Goal: Transaction & Acquisition: Purchase product/service

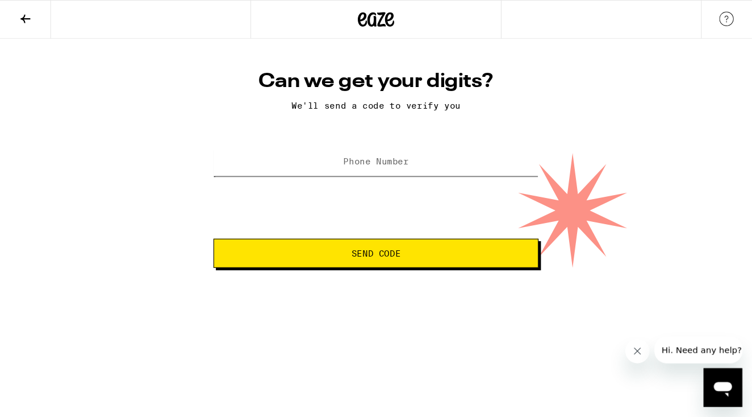
click at [330, 152] on input "Phone Number" at bounding box center [352, 152] width 305 height 26
type input "[PHONE_NUMBER]"
click at [377, 251] on button "Send Code" at bounding box center [352, 236] width 305 height 27
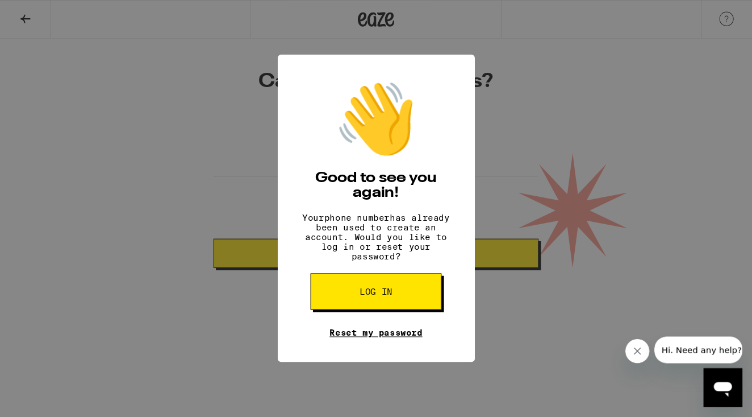
click at [384, 316] on link "Reset my password" at bounding box center [352, 311] width 87 height 9
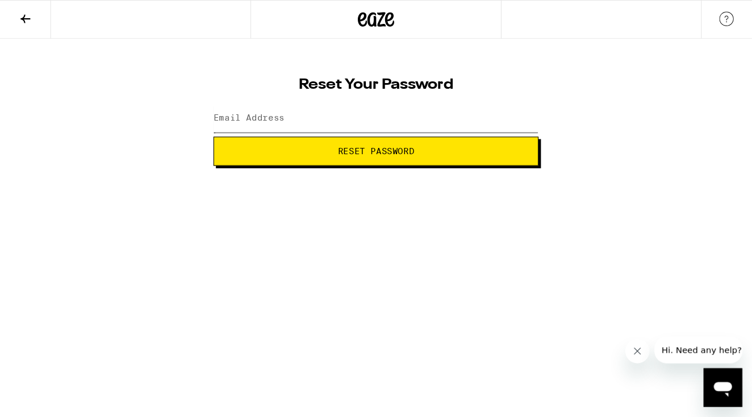
click at [236, 117] on input "Email Address" at bounding box center [352, 111] width 305 height 26
type input "[EMAIL_ADDRESS][DOMAIN_NAME]"
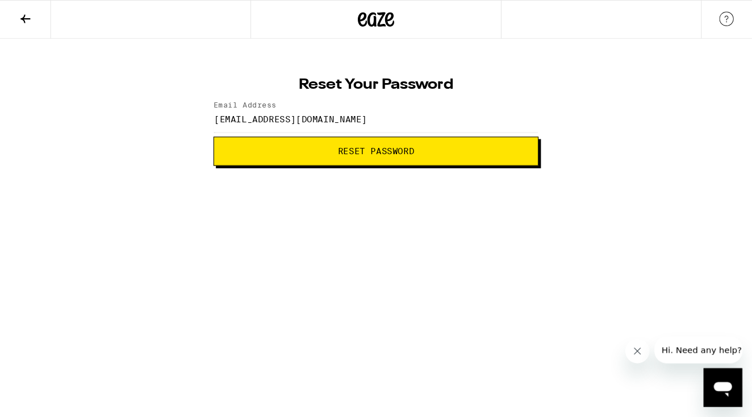
click at [360, 143] on span "Reset Password" at bounding box center [353, 142] width 72 height 8
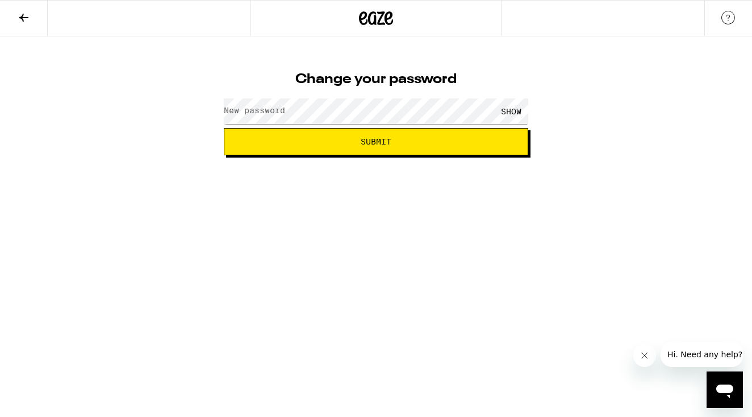
click at [269, 107] on label "New password" at bounding box center [254, 110] width 61 height 9
click at [505, 110] on div "SHOW" at bounding box center [511, 111] width 34 height 26
click at [505, 110] on div "HIDE" at bounding box center [511, 111] width 34 height 26
click at [399, 145] on button "Submit" at bounding box center [376, 141] width 305 height 27
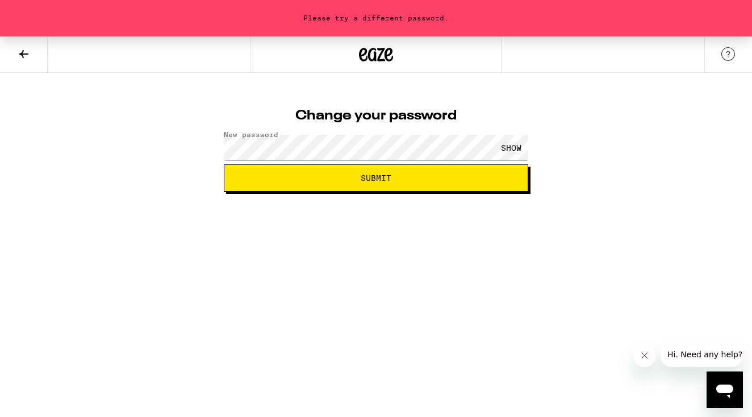
click at [513, 152] on div "SHOW" at bounding box center [511, 148] width 34 height 26
click at [382, 174] on span "Submit" at bounding box center [376, 178] width 31 height 8
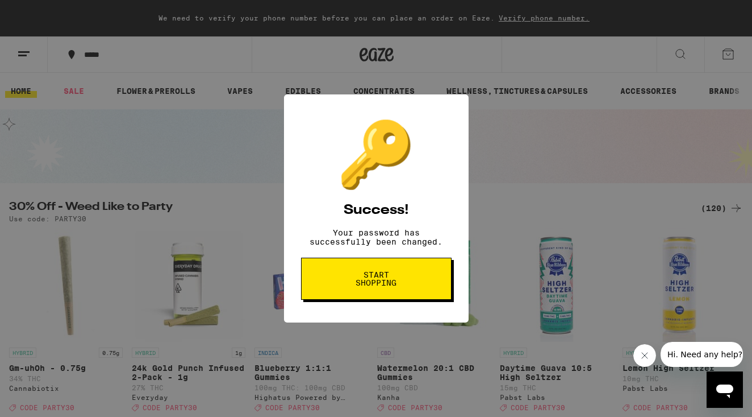
click at [382, 286] on span "Start shopping" at bounding box center [376, 278] width 59 height 16
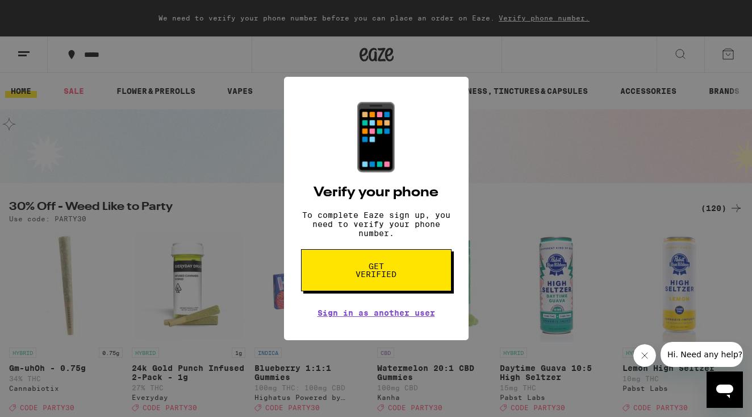
click at [380, 278] on span "Get verified" at bounding box center [376, 270] width 59 height 16
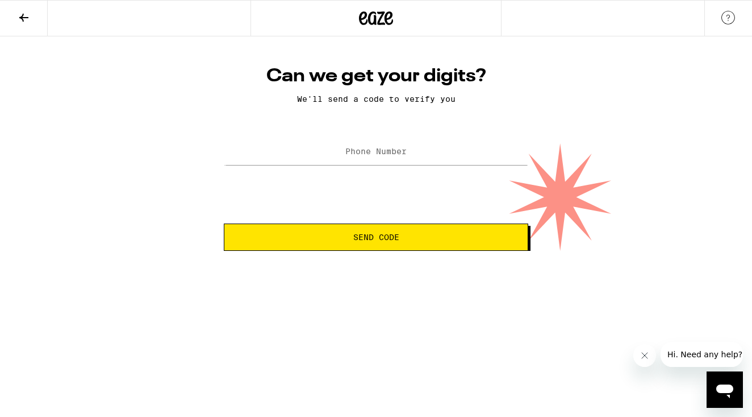
click at [353, 156] on label "Phone Number" at bounding box center [375, 151] width 61 height 9
type input "(510) 501-9657"
click at [364, 238] on span "Send Code" at bounding box center [376, 237] width 46 height 8
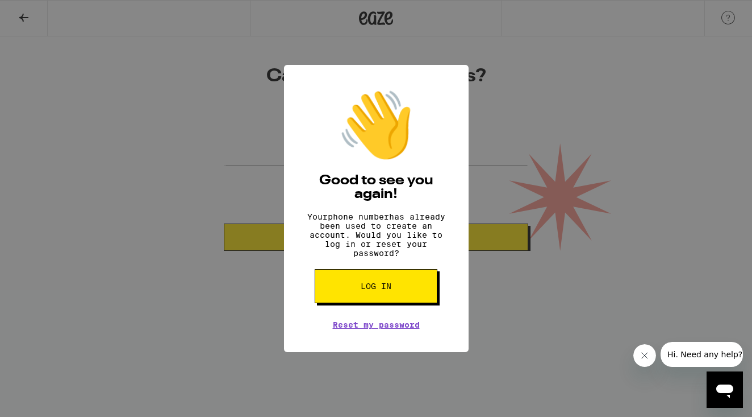
click at [390, 289] on span "Log in" at bounding box center [376, 286] width 31 height 8
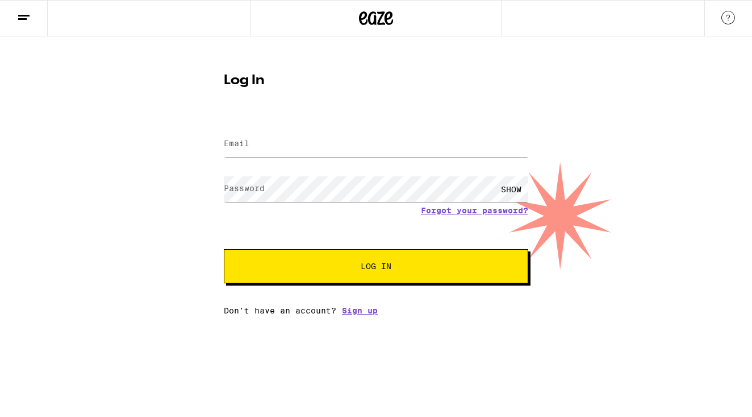
click at [390, 273] on button "Log In" at bounding box center [376, 266] width 305 height 34
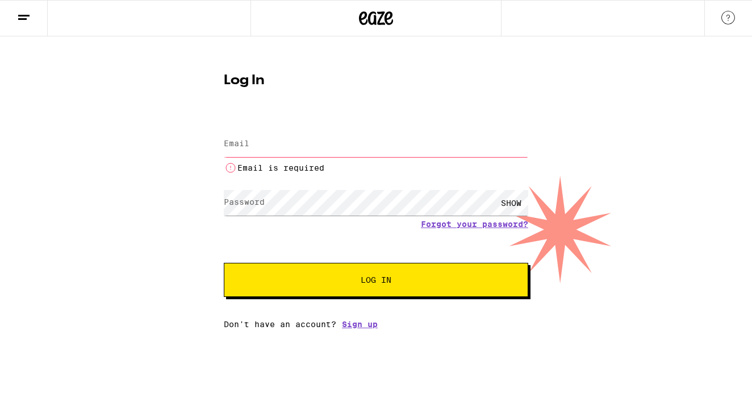
click at [381, 283] on span "Log In" at bounding box center [376, 280] width 31 height 8
click at [621, 211] on div "Log In Email Email Email is required Password Password SHOW Forgot your passwor…" at bounding box center [376, 182] width 752 height 292
click at [240, 145] on label "Email" at bounding box center [237, 143] width 26 height 9
type input "barbaraspark1@icloud.com"
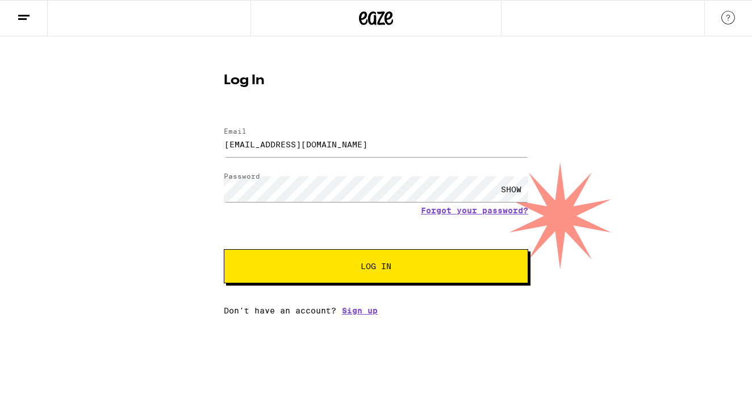
click at [378, 273] on button "Log In" at bounding box center [376, 266] width 305 height 34
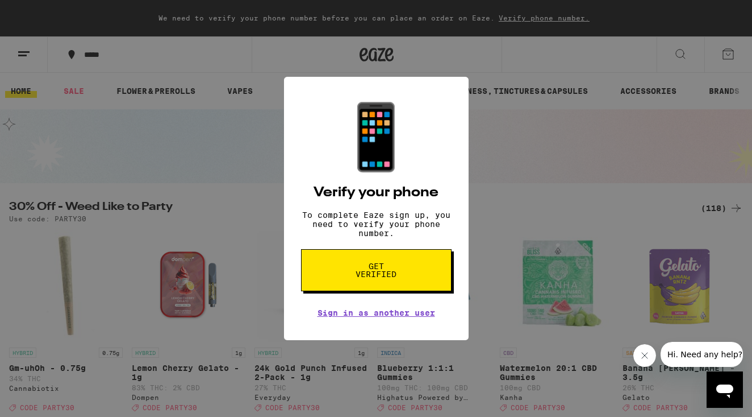
click at [378, 273] on span "Get verified" at bounding box center [376, 270] width 59 height 16
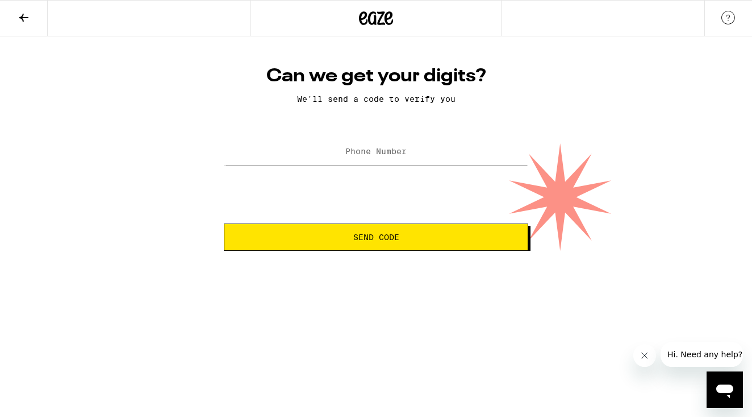
click at [348, 155] on label "Phone Number" at bounding box center [375, 151] width 61 height 9
type input "(510) 501-9657"
click at [360, 236] on span "Send Code" at bounding box center [376, 237] width 46 height 8
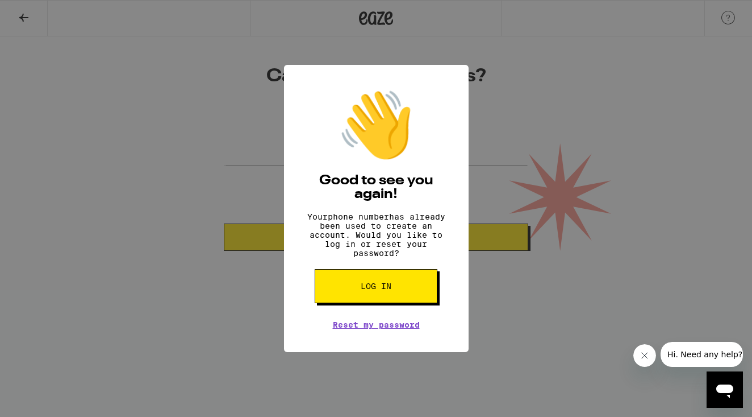
click at [396, 293] on button "Log in" at bounding box center [376, 286] width 123 height 34
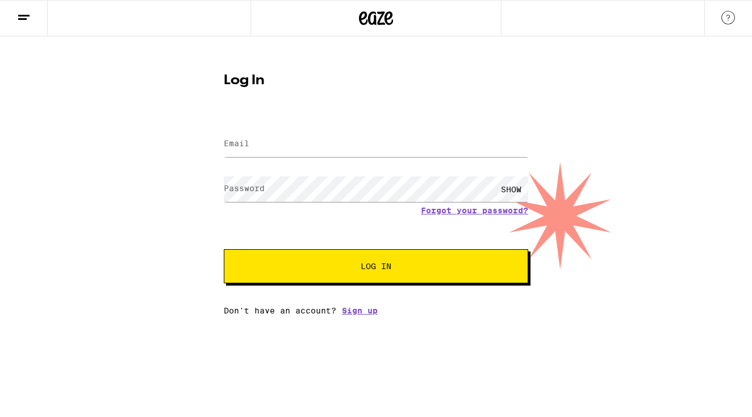
click at [381, 268] on button "Log In" at bounding box center [376, 266] width 305 height 34
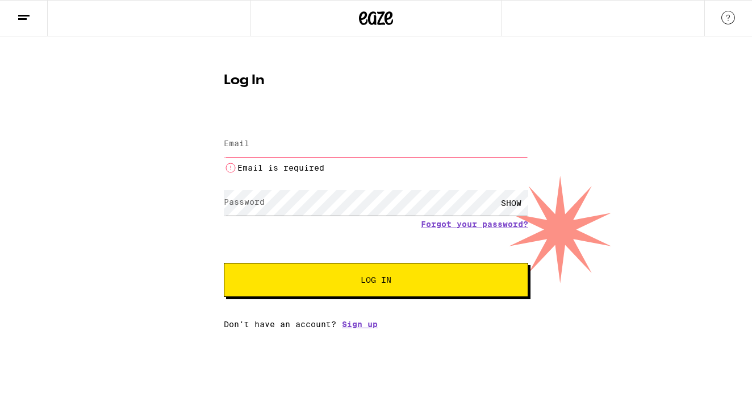
click at [381, 268] on button "Log In" at bounding box center [376, 280] width 305 height 34
type input "barbaraspark1@icloud.com"
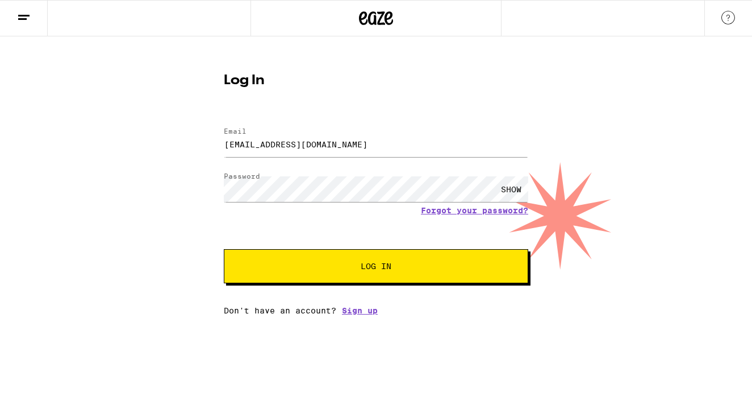
click at [509, 186] on div "SHOW" at bounding box center [511, 189] width 34 height 26
click at [467, 315] on html "Log In Email Email barbaraspark1@icloud.com Password Password HIDE Forgot your …" at bounding box center [376, 157] width 752 height 315
click at [368, 265] on span "Log In" at bounding box center [376, 266] width 31 height 8
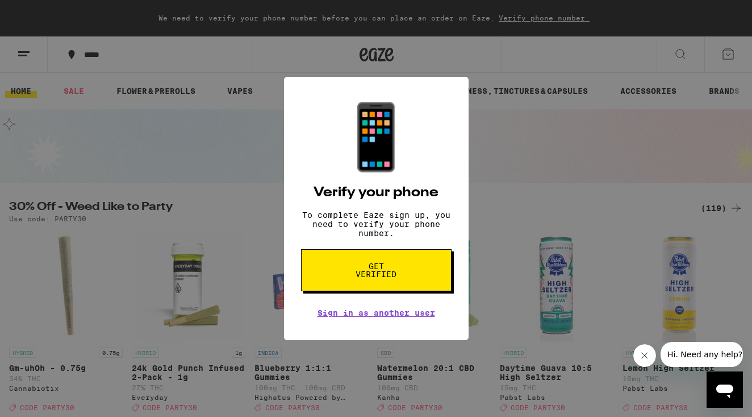
click at [384, 278] on span "Get verified" at bounding box center [376, 270] width 59 height 16
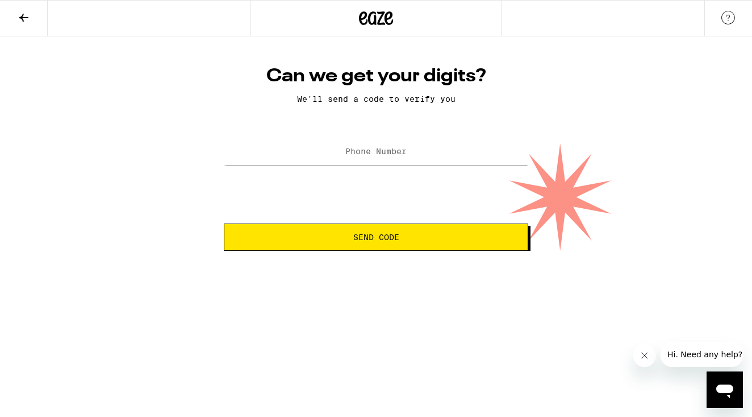
click at [365, 150] on label "Phone Number" at bounding box center [375, 151] width 61 height 9
type input "(510) 501-9657"
click at [373, 235] on span "Send Code" at bounding box center [376, 237] width 46 height 8
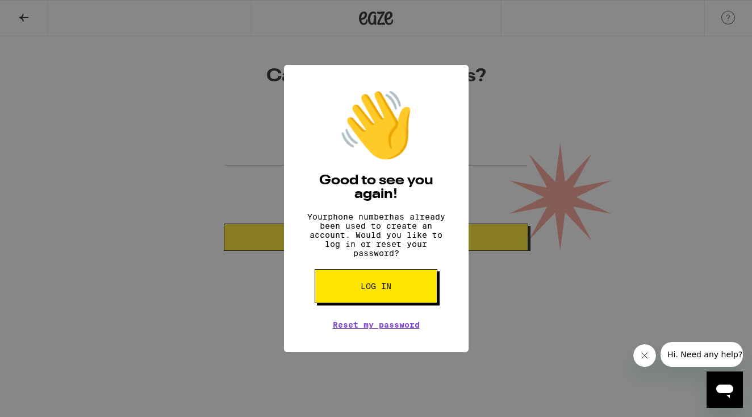
click at [389, 290] on span "Log in" at bounding box center [376, 286] width 31 height 8
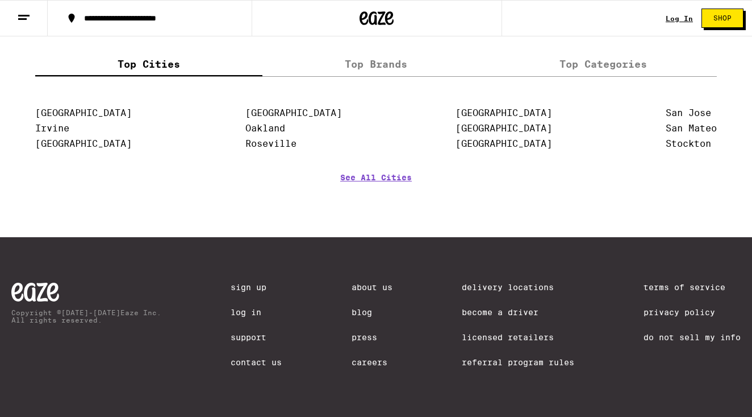
scroll to position [1466, 0]
click at [259, 360] on link "Contact Us" at bounding box center [256, 361] width 51 height 9
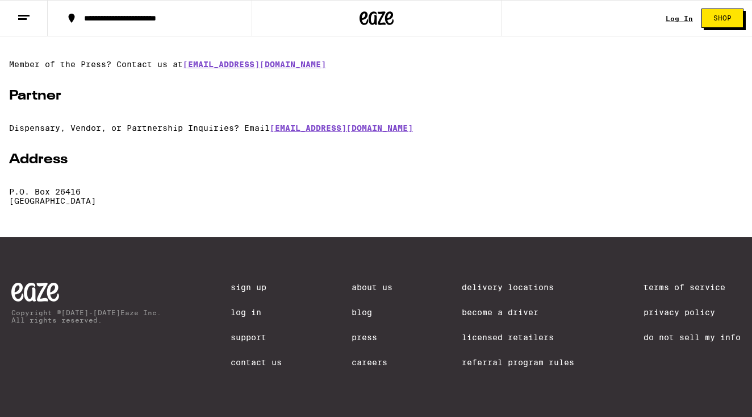
scroll to position [348, 0]
click at [251, 336] on link "Support" at bounding box center [256, 336] width 51 height 9
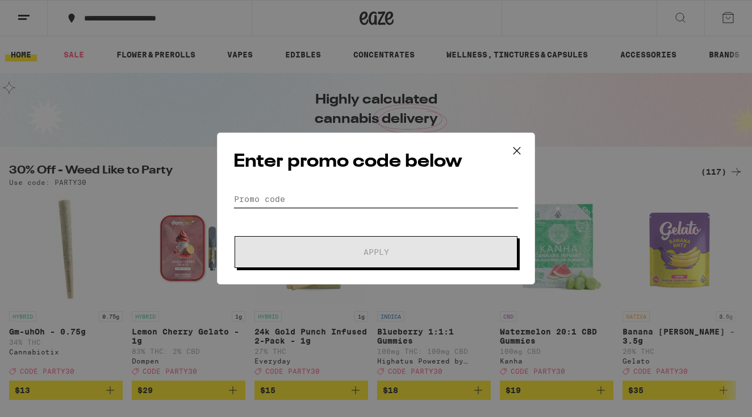
click at [247, 197] on input "Promo Code" at bounding box center [376, 198] width 285 height 17
click at [514, 149] on icon at bounding box center [517, 150] width 17 height 17
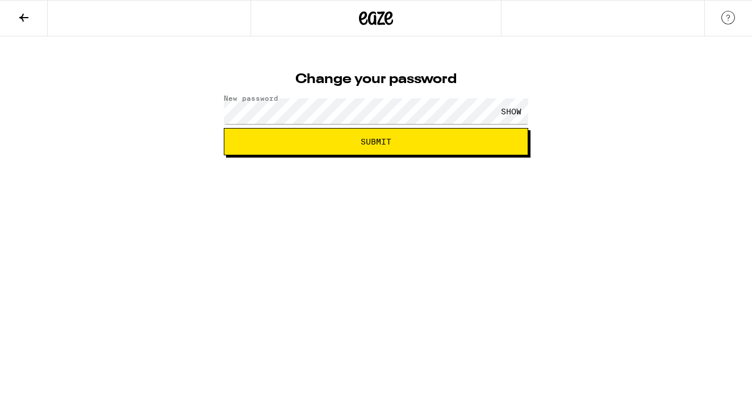
click at [506, 109] on div "SHOW" at bounding box center [511, 111] width 34 height 26
click at [396, 142] on span "Submit" at bounding box center [376, 142] width 285 height 8
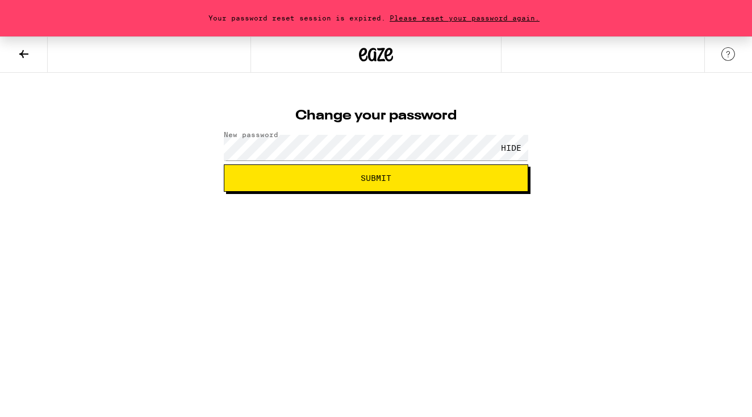
click at [485, 16] on span "Please reset your password again." at bounding box center [465, 17] width 158 height 7
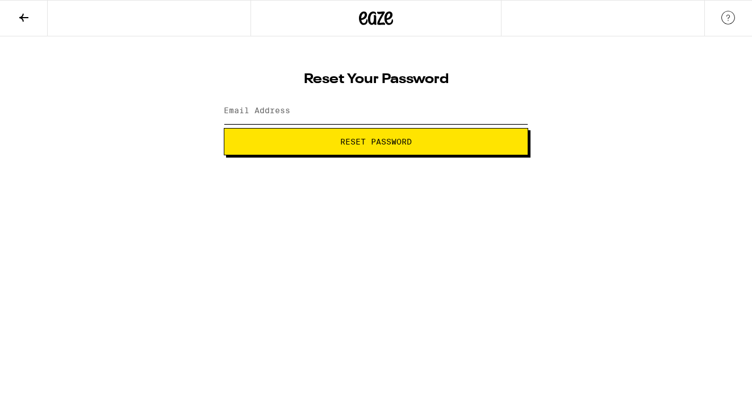
click at [271, 119] on input "Email Address" at bounding box center [376, 111] width 305 height 26
type input "[EMAIL_ADDRESS][DOMAIN_NAME]"
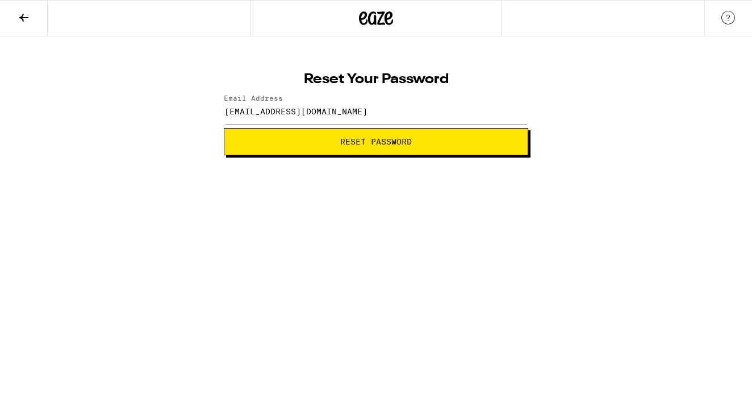
click at [335, 142] on span "Reset Password" at bounding box center [376, 142] width 285 height 8
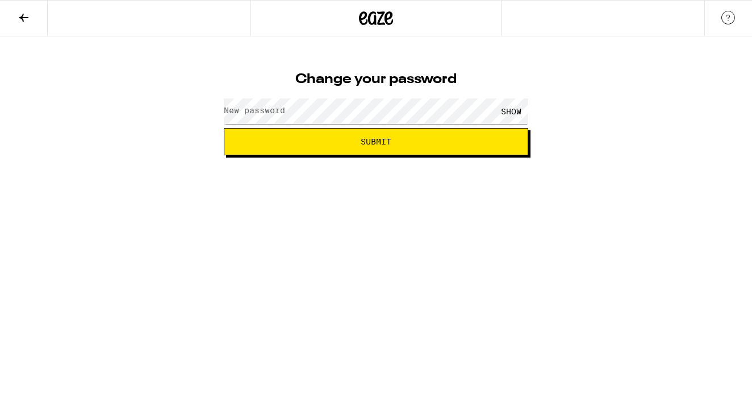
click at [242, 115] on label "New password" at bounding box center [254, 110] width 61 height 9
click at [513, 111] on div "SHOW" at bounding box center [511, 111] width 34 height 26
click at [380, 145] on span "Submit" at bounding box center [376, 142] width 31 height 8
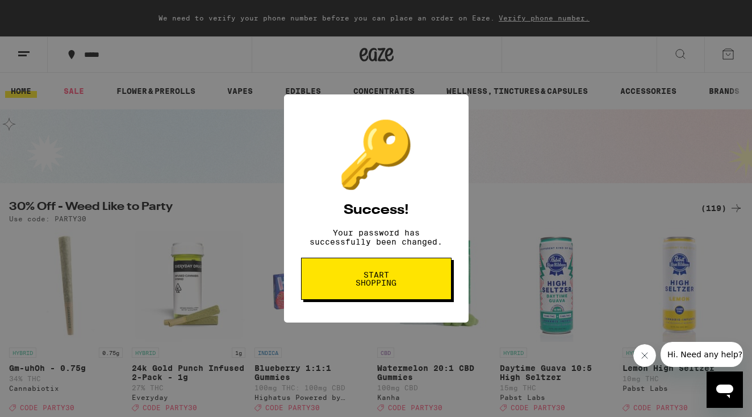
click at [363, 278] on span "Start shopping" at bounding box center [376, 278] width 59 height 16
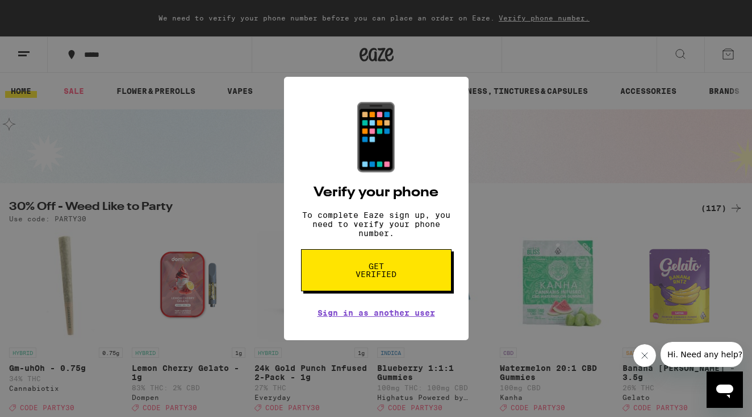
click at [363, 278] on span "Get verified" at bounding box center [376, 270] width 59 height 16
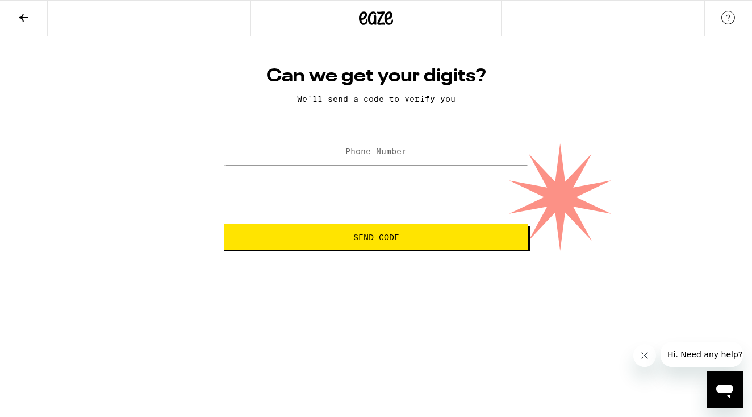
click at [347, 153] on label "Phone Number" at bounding box center [375, 151] width 61 height 9
type input "(510) 501-9657"
click at [372, 241] on span "Send Code" at bounding box center [376, 237] width 46 height 8
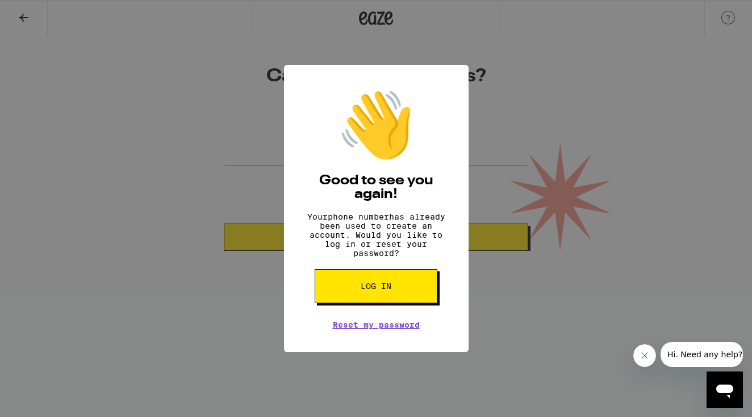
click at [381, 290] on span "Log in" at bounding box center [376, 286] width 31 height 8
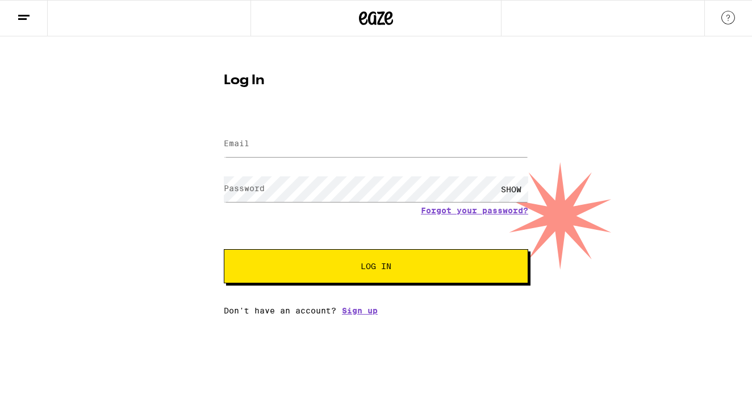
click at [373, 265] on button "Log In" at bounding box center [376, 266] width 305 height 34
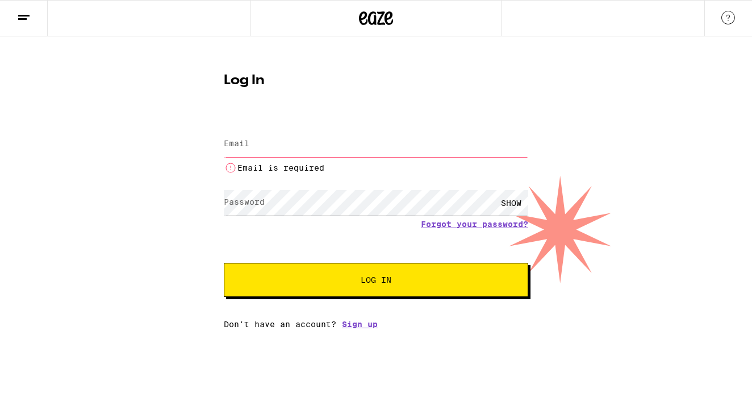
click at [373, 265] on button "Log In" at bounding box center [376, 280] width 305 height 34
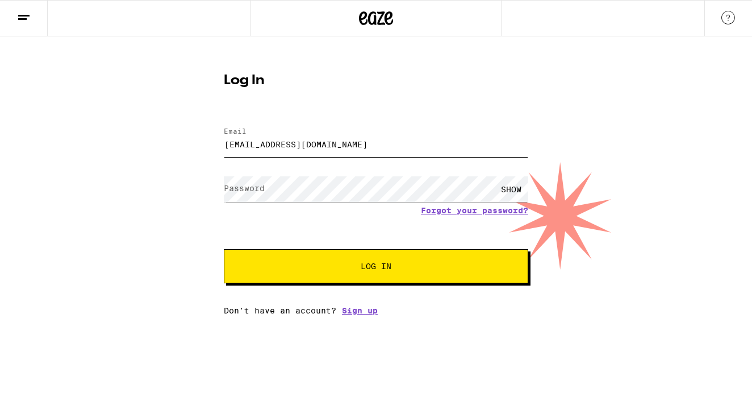
type input "barbaraspark1@icloud.com"
click at [376, 267] on button "Log In" at bounding box center [376, 266] width 305 height 34
click at [503, 188] on div "SHOW" at bounding box center [511, 189] width 34 height 26
click at [405, 264] on span "Log In" at bounding box center [376, 266] width 213 height 8
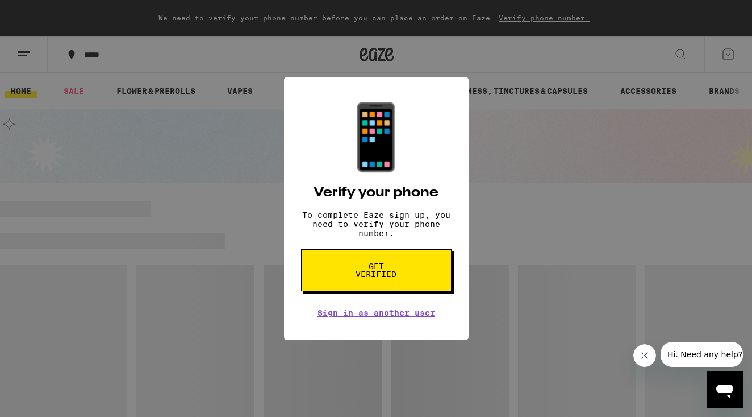
click at [391, 278] on span "Get verified" at bounding box center [376, 270] width 59 height 16
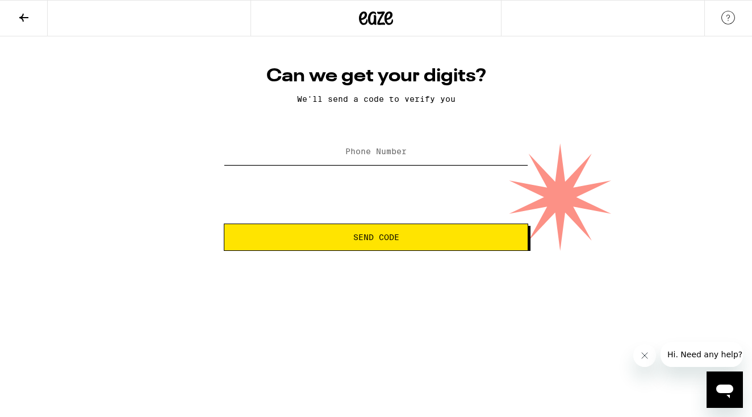
click at [309, 156] on input "Phone Number" at bounding box center [376, 152] width 305 height 26
type input "(510) 501-9657"
click at [385, 245] on button "Send Code" at bounding box center [376, 236] width 305 height 27
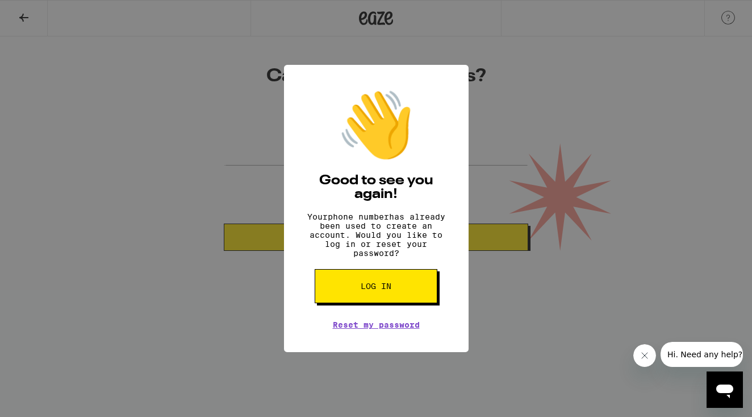
click at [388, 290] on span "Log in" at bounding box center [376, 286] width 31 height 8
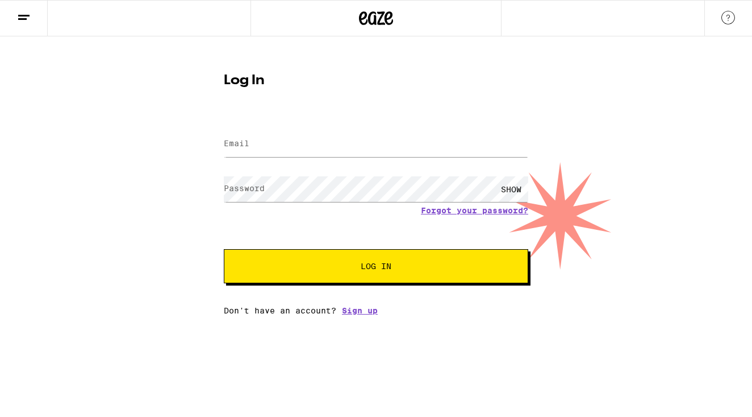
click at [453, 315] on div "Email Email Password Password SHOW Forgot your password? Log In Don't have an a…" at bounding box center [376, 215] width 305 height 199
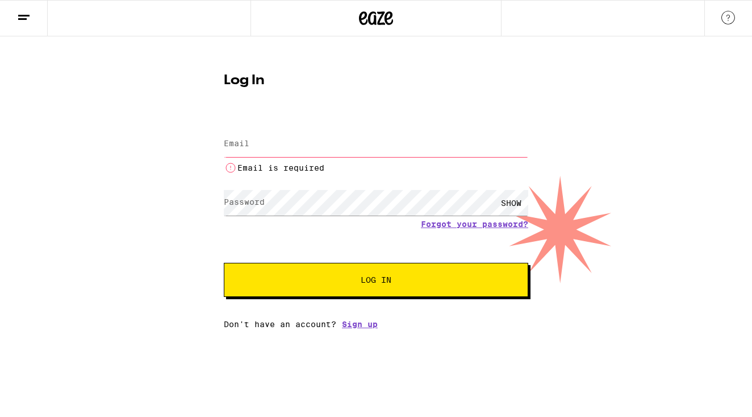
click at [276, 147] on input "Email" at bounding box center [376, 144] width 305 height 26
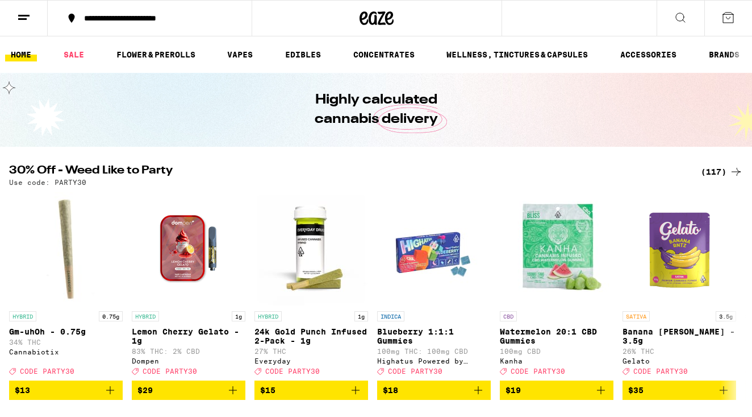
click at [728, 18] on icon at bounding box center [729, 18] width 14 height 14
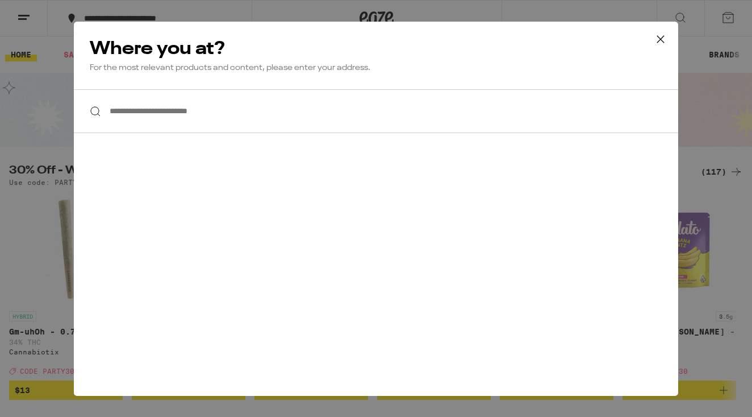
click at [185, 116] on input "**********" at bounding box center [376, 111] width 605 height 44
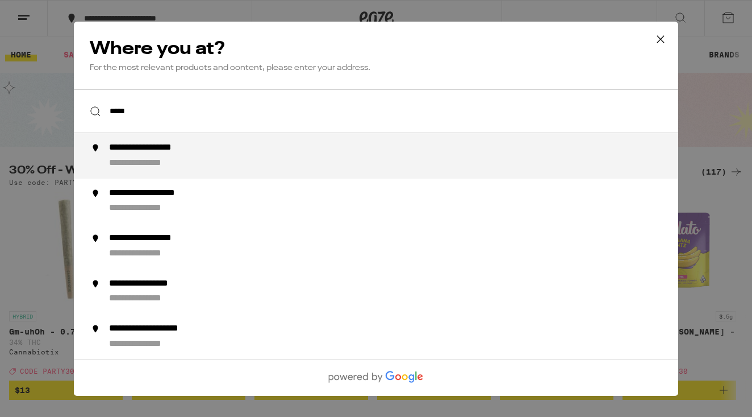
type input "******"
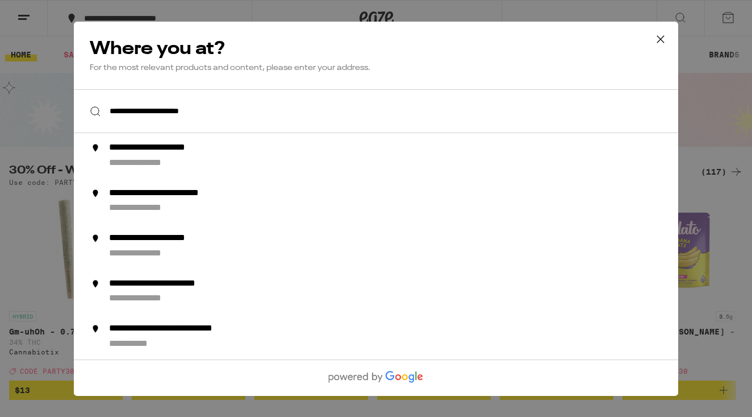
click at [402, 125] on input "**********" at bounding box center [376, 111] width 605 height 44
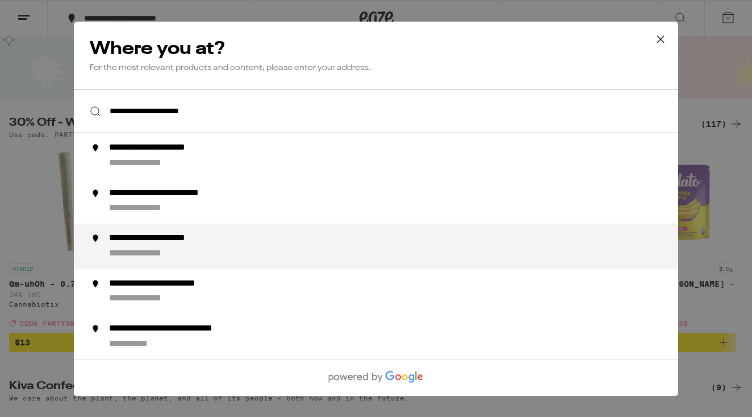
scroll to position [53, 0]
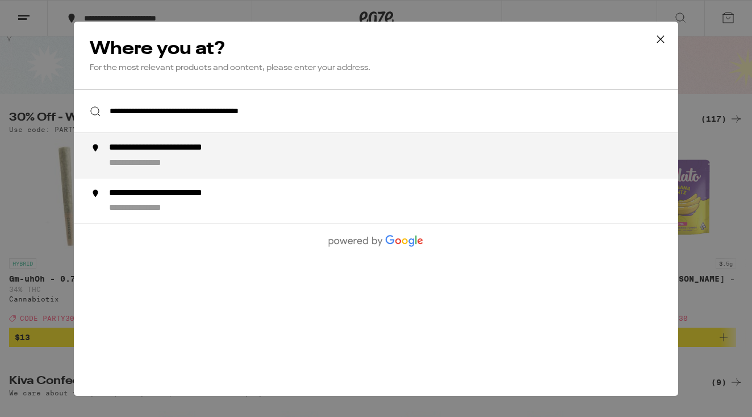
click at [235, 165] on div "**********" at bounding box center [399, 155] width 580 height 27
type input "**********"
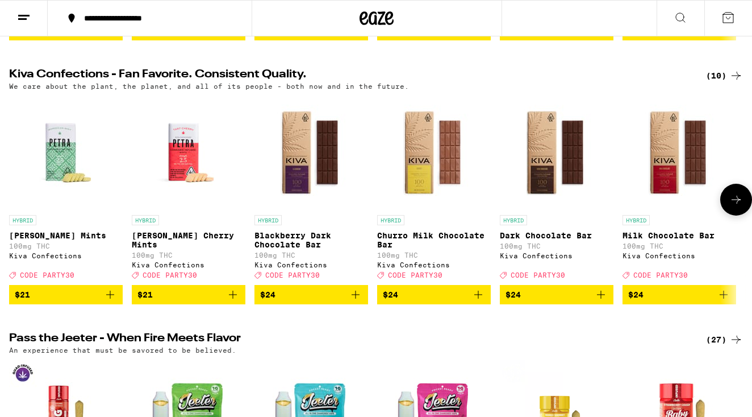
scroll to position [360, 0]
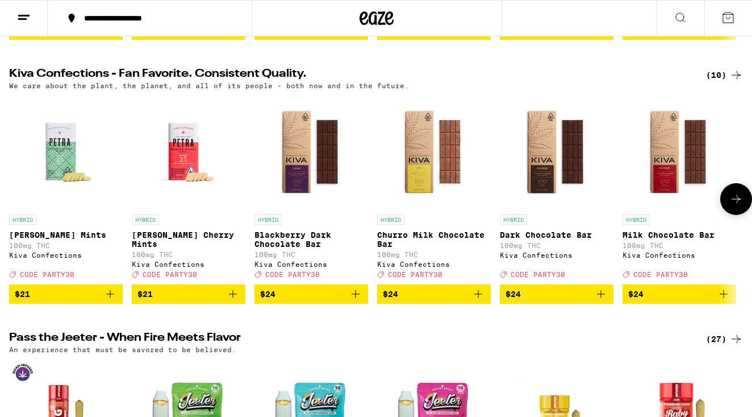
click at [361, 301] on icon "Add to bag" at bounding box center [356, 294] width 14 height 14
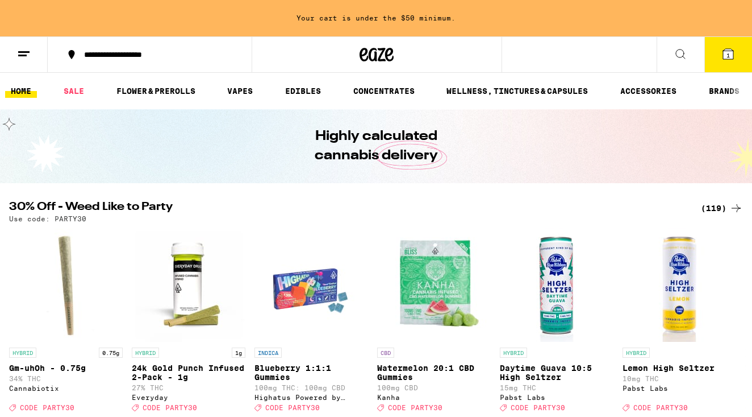
scroll to position [0, 0]
click at [681, 52] on icon at bounding box center [681, 54] width 14 height 14
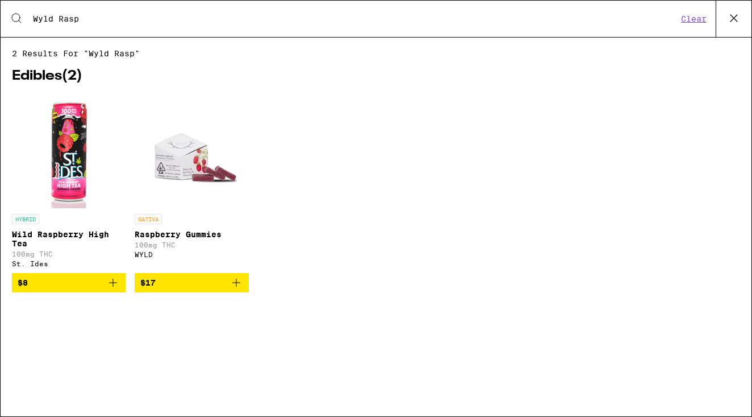
type input "Wyld Rasp"
click at [238, 289] on icon "Add to bag" at bounding box center [237, 283] width 14 height 14
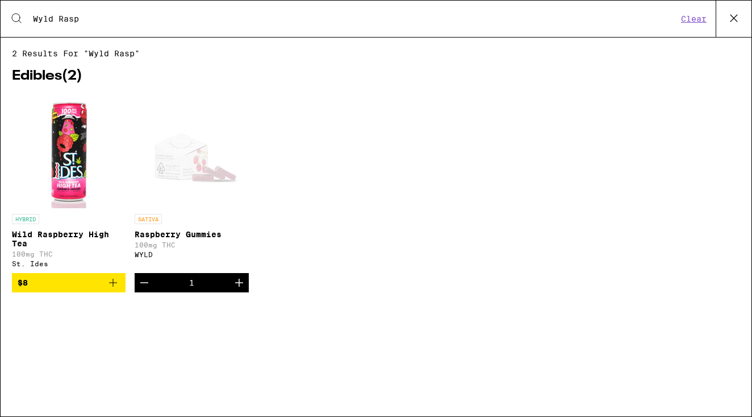
click at [238, 289] on icon "Increment" at bounding box center [239, 283] width 14 height 14
click at [460, 154] on div "HYBRID Wild Raspberry High Tea 100mg THC St. Ides $8 SATIVA Raspberry Gummies 1…" at bounding box center [376, 201] width 728 height 215
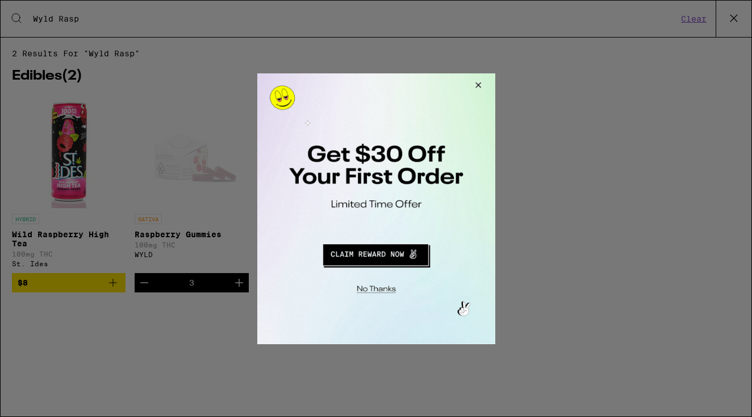
click at [377, 290] on button "Close Modal" at bounding box center [374, 287] width 231 height 18
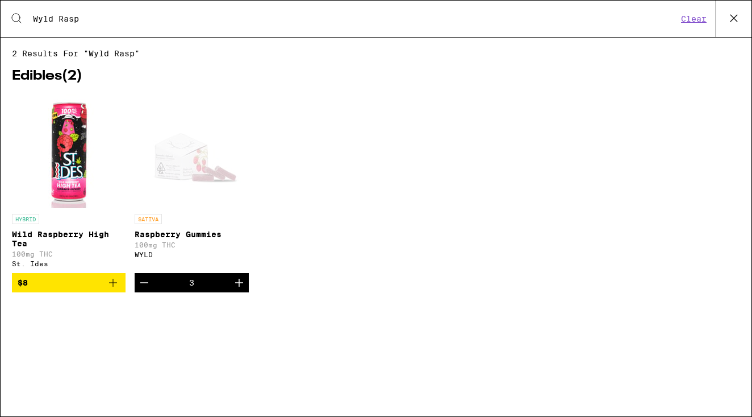
click at [732, 19] on icon at bounding box center [734, 18] width 17 height 17
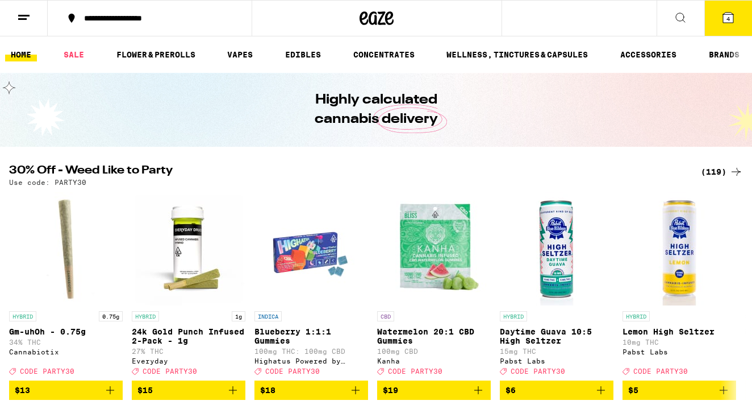
click at [726, 16] on icon at bounding box center [728, 18] width 10 height 10
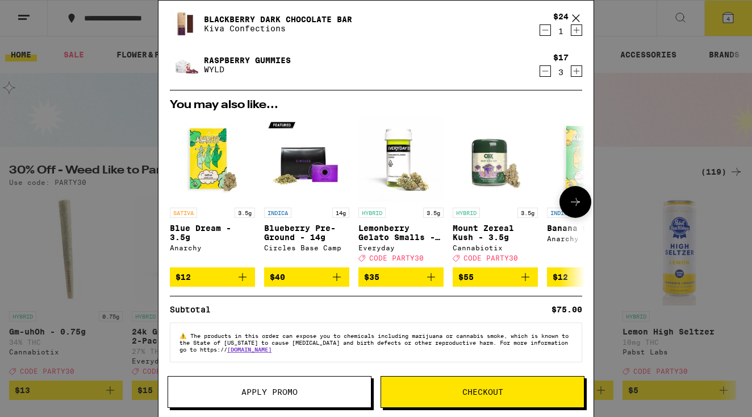
scroll to position [39, 0]
click at [285, 391] on span "Apply Promo" at bounding box center [270, 392] width 56 height 8
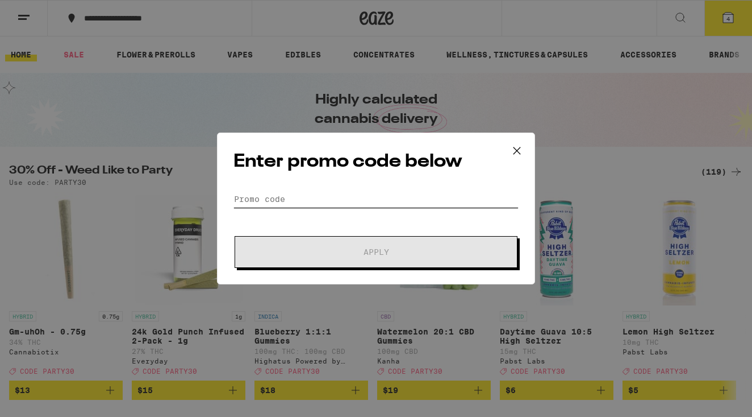
click at [270, 197] on input "Promo Code" at bounding box center [376, 198] width 285 height 17
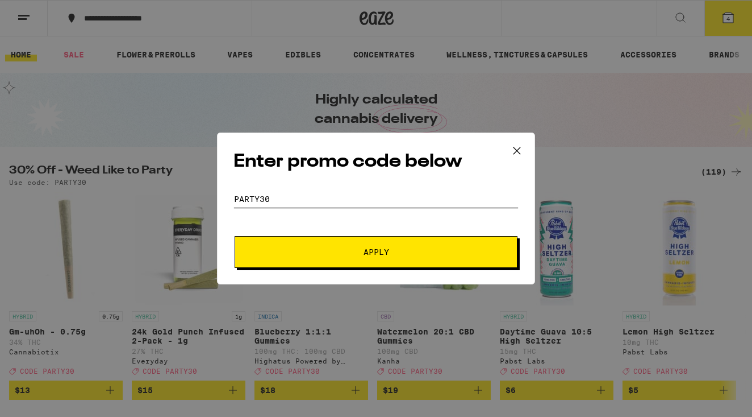
type input "Party30"
click at [361, 253] on span "Apply" at bounding box center [376, 252] width 205 height 8
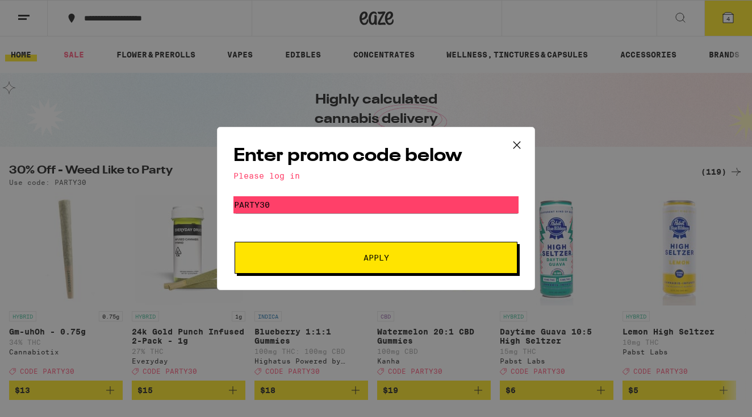
click at [377, 257] on span "Apply" at bounding box center [377, 257] width 26 height 8
click at [403, 259] on span "Apply" at bounding box center [376, 257] width 205 height 8
click at [586, 134] on div "Enter promo code below Please log in Promo Code Party30 Apply" at bounding box center [376, 208] width 752 height 417
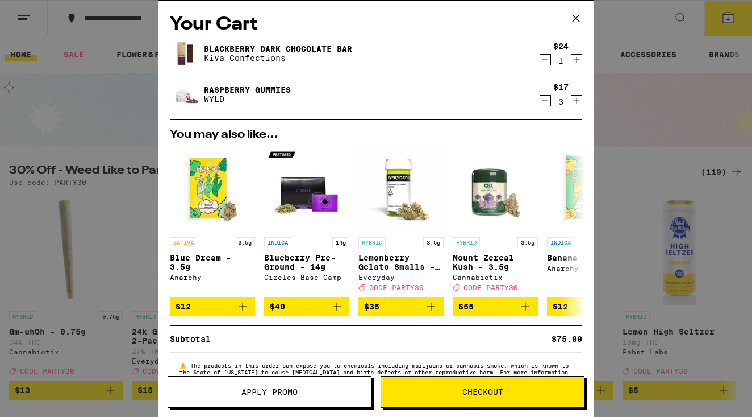
click at [575, 20] on icon at bounding box center [576, 18] width 17 height 17
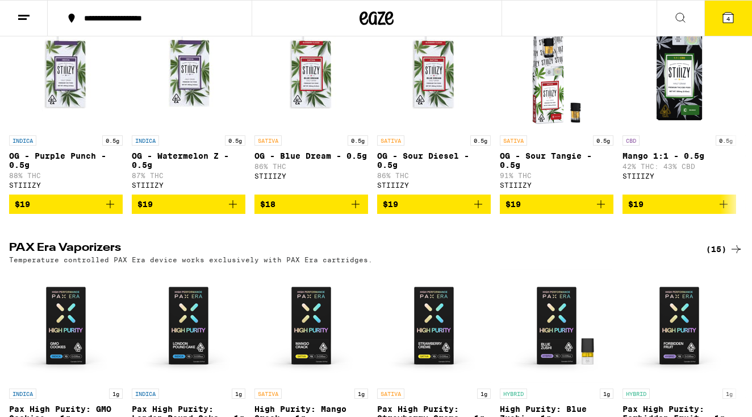
scroll to position [1956, 0]
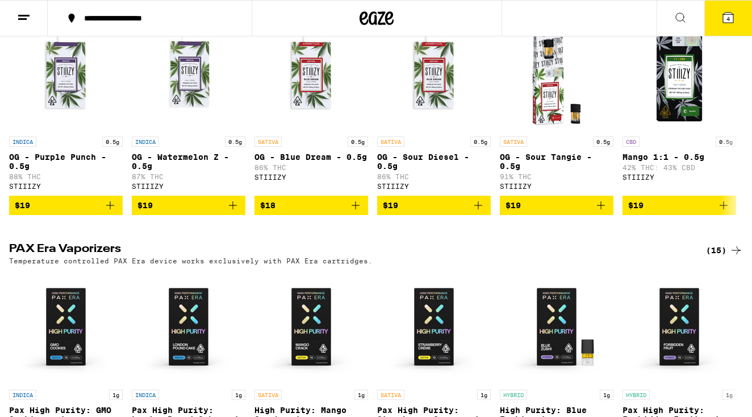
click at [18, 14] on icon at bounding box center [24, 18] width 14 height 14
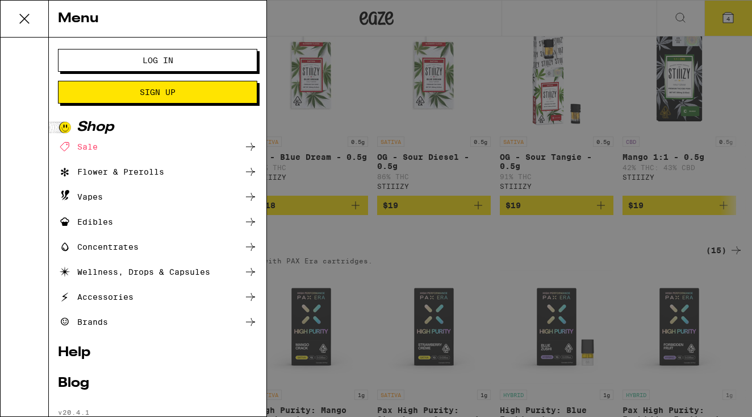
click at [149, 56] on span "Log In" at bounding box center [158, 60] width 31 height 8
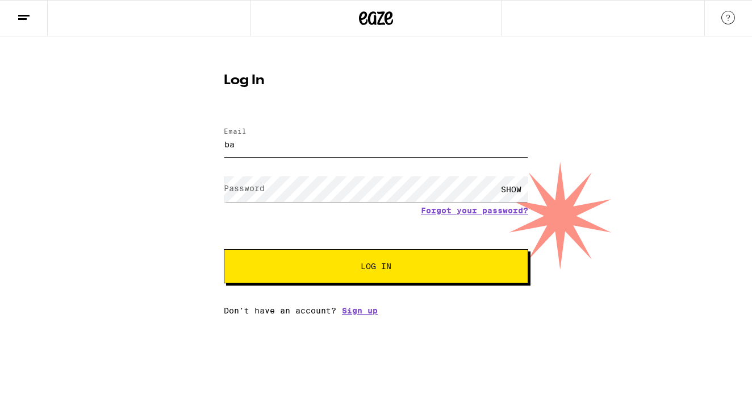
type input "bar"
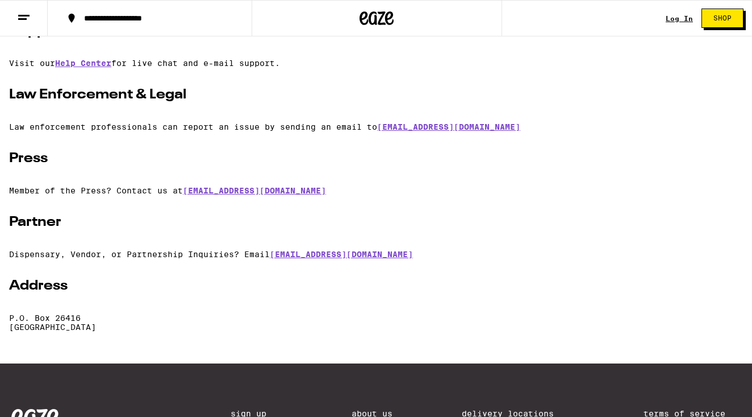
scroll to position [211, 0]
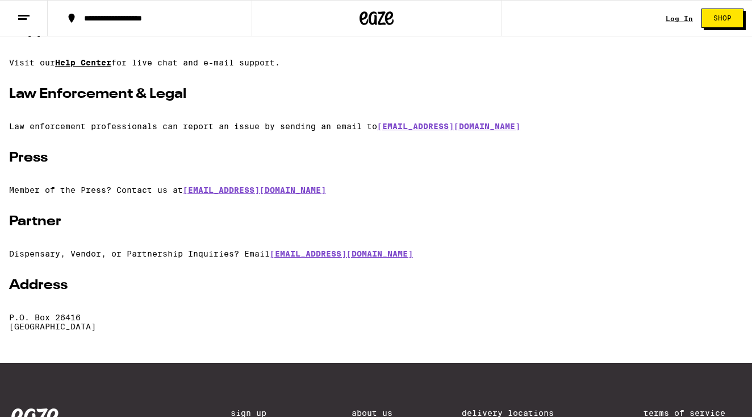
click at [85, 60] on link "Help Center" at bounding box center [83, 62] width 56 height 9
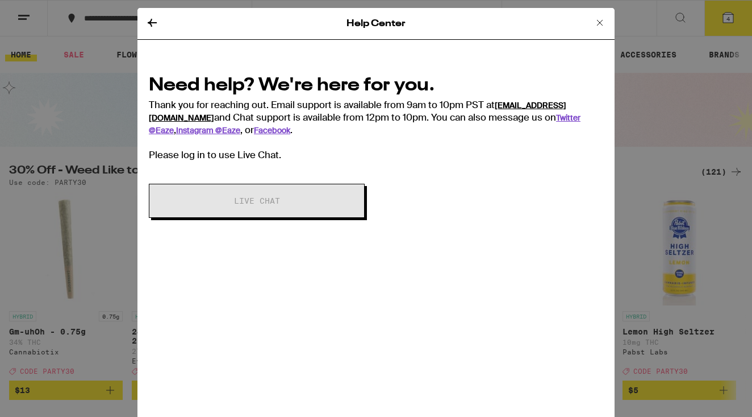
click at [547, 106] on link "[EMAIL_ADDRESS][DOMAIN_NAME]" at bounding box center [358, 111] width 418 height 23
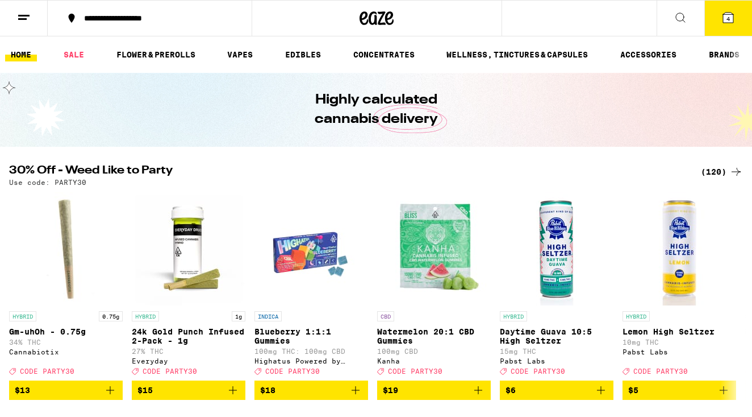
click at [730, 23] on icon at bounding box center [728, 18] width 10 height 10
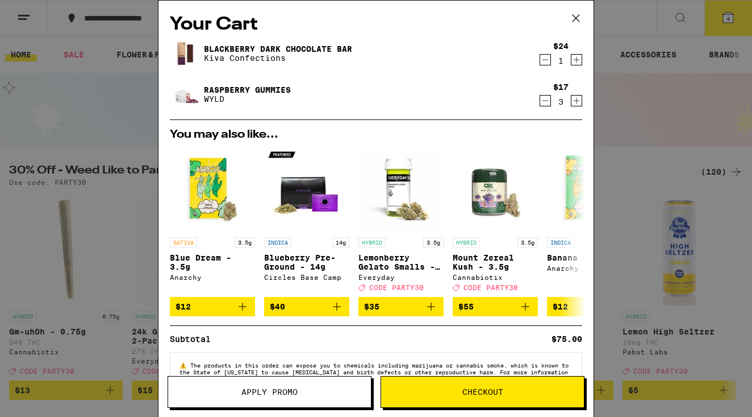
click at [469, 389] on span "Checkout" at bounding box center [483, 392] width 41 height 8
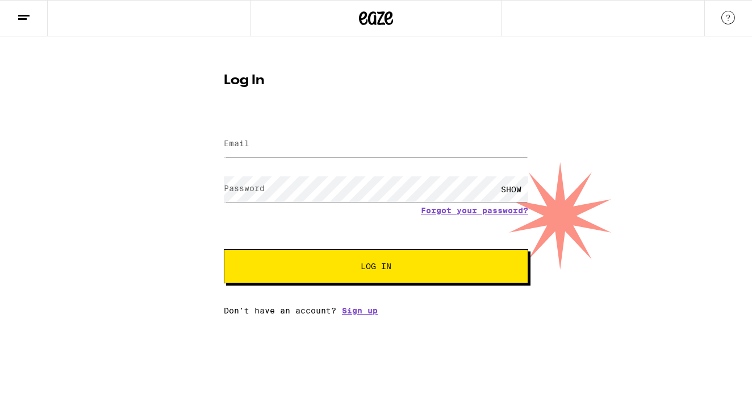
click at [370, 273] on button "Log In" at bounding box center [376, 266] width 305 height 34
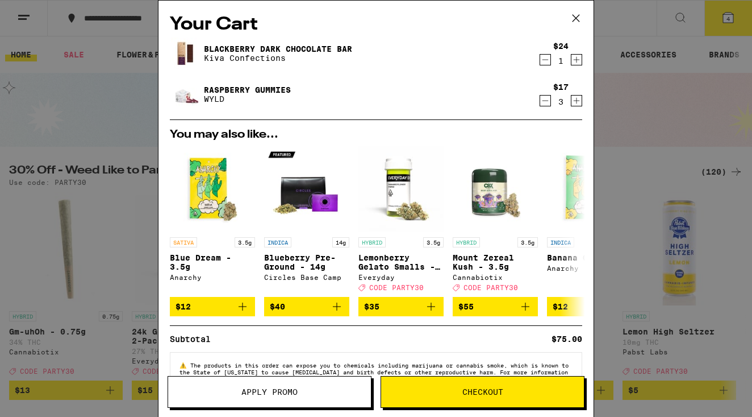
click at [364, 84] on div "Raspberry Gummies WYLD" at bounding box center [354, 94] width 369 height 32
click at [662, 86] on div "Your Cart Blackberry Dark Chocolate Bar Kiva Confections $24 1 Raspberry Gummie…" at bounding box center [376, 208] width 752 height 417
